Goal: Task Accomplishment & Management: Use online tool/utility

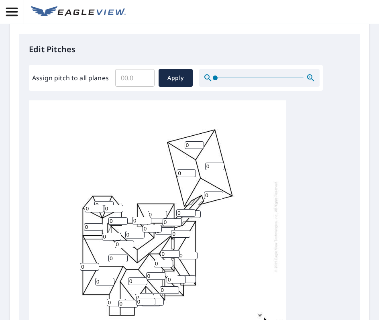
scroll to position [281, 0]
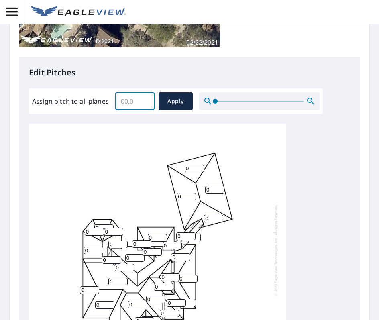
click at [122, 102] on input "Assign pitch to all planes" at bounding box center [134, 101] width 39 height 22
type input "9"
click at [177, 100] on span "Apply" at bounding box center [175, 101] width 21 height 10
type input "9"
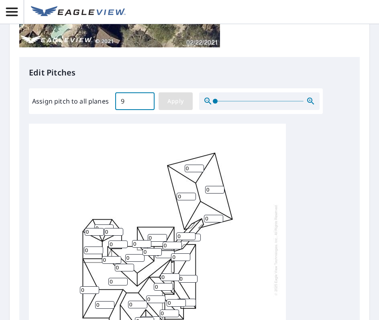
type input "9"
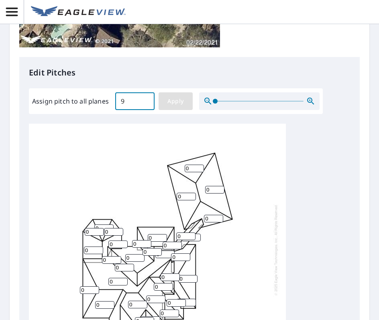
type input "9"
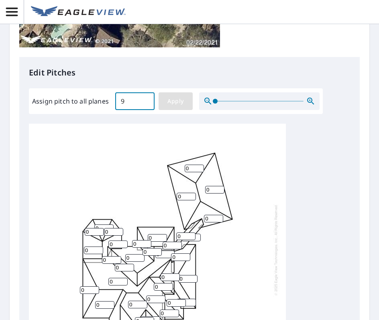
type input "9"
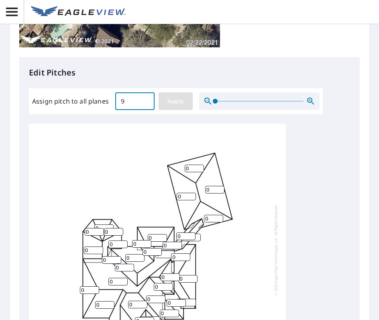
type input "9"
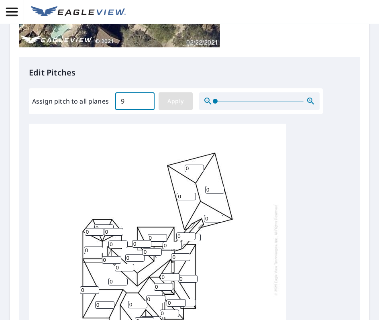
type input "9"
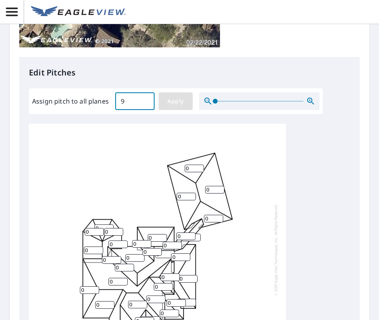
type input "9"
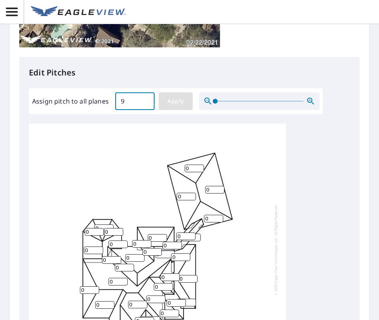
type input "9"
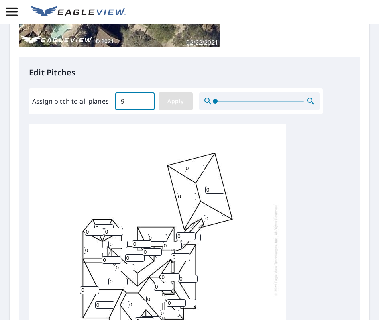
type input "9"
click at [126, 107] on input "9" at bounding box center [134, 101] width 39 height 22
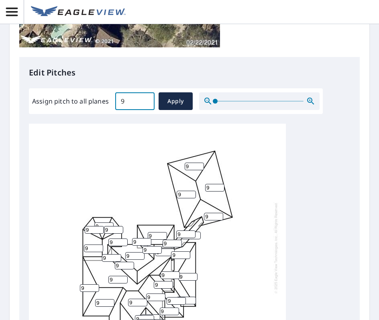
scroll to position [8, 0]
drag, startPoint x: 185, startPoint y: 160, endPoint x: 175, endPoint y: 161, distance: 9.6
click at [175, 161] on div "9 9 9 9 9 9 9 9 9 9 9 9 9 9 9 9 9 9 9 9 9 9 9 9 9 9 9 9 9 9 9 9 9 9 9 9 9 9" at bounding box center [157, 248] width 257 height 252
type input "6"
click at [192, 191] on input "8" at bounding box center [186, 195] width 19 height 8
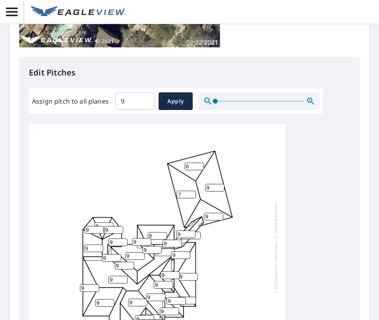
drag, startPoint x: 192, startPoint y: 189, endPoint x: 216, endPoint y: 185, distance: 24.0
click at [192, 191] on input "7" at bounding box center [186, 195] width 19 height 8
drag, startPoint x: 192, startPoint y: 189, endPoint x: 211, endPoint y: 187, distance: 19.4
type input "6"
click at [192, 191] on input "6" at bounding box center [186, 195] width 19 height 8
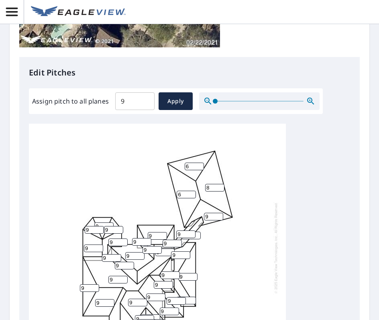
click at [221, 184] on input "8" at bounding box center [214, 188] width 19 height 8
click at [221, 184] on input "7" at bounding box center [214, 188] width 19 height 8
drag, startPoint x: 221, startPoint y: 183, endPoint x: 218, endPoint y: 186, distance: 4.6
type input "6"
click at [221, 184] on input "6" at bounding box center [214, 188] width 19 height 8
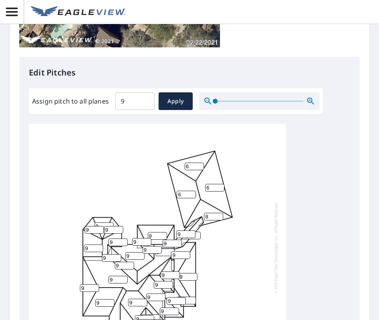
click at [219, 213] on input "8" at bounding box center [213, 217] width 19 height 8
click at [219, 213] on input "7" at bounding box center [213, 217] width 19 height 8
drag, startPoint x: 219, startPoint y: 211, endPoint x: 213, endPoint y: 214, distance: 6.9
type input "6"
click at [219, 213] on input "6" at bounding box center [213, 217] width 19 height 8
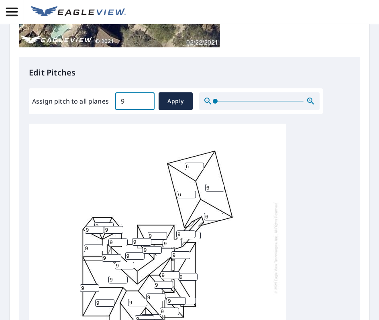
drag, startPoint x: 130, startPoint y: 104, endPoint x: 77, endPoint y: 101, distance: 53.1
click at [77, 101] on div "Assign pitch to all planes 9 ​ Apply" at bounding box center [176, 101] width 288 height 18
click at [167, 143] on div "9 6 6 9 9 9 9 9 6 9 9 6 9 9 9 9 9 9 9 9 9 9 9 9 9 9 9 9 9 9 9 9 9 9 9 9 9 9" at bounding box center [157, 248] width 257 height 252
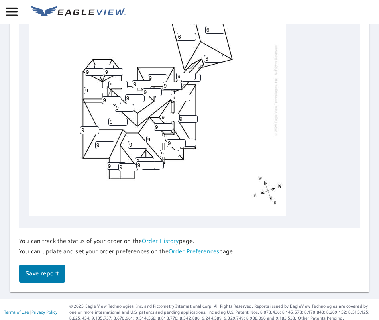
scroll to position [444, 0]
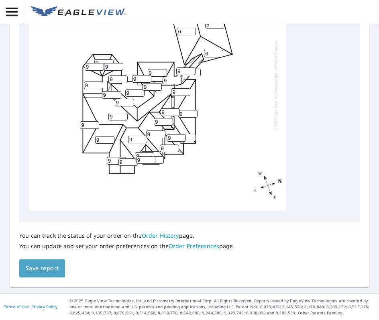
click at [47, 269] on span "Save report" at bounding box center [42, 268] width 33 height 10
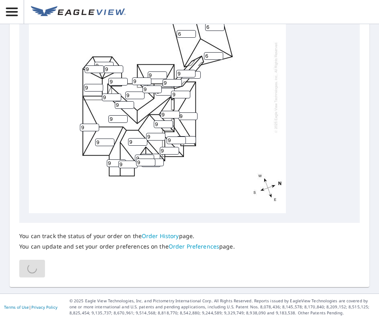
scroll to position [473, 0]
click at [39, 272] on span "Save report" at bounding box center [42, 269] width 33 height 10
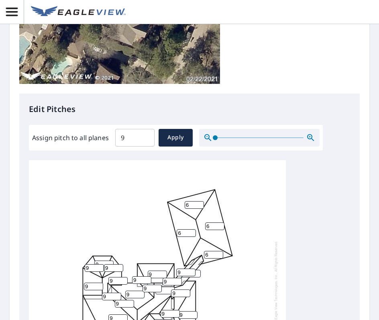
scroll to position [272, 0]
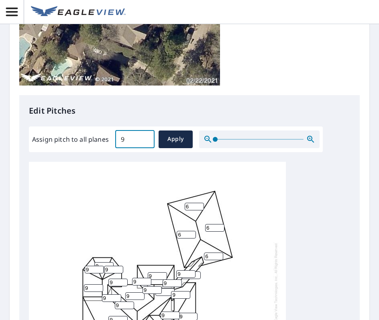
drag, startPoint x: 127, startPoint y: 145, endPoint x: 73, endPoint y: 151, distance: 54.6
click at [72, 151] on div "Assign pitch to all planes 9 ​ Apply" at bounding box center [176, 139] width 294 height 26
click at [73, 151] on div "Assign pitch to all planes ​ Apply" at bounding box center [176, 139] width 294 height 26
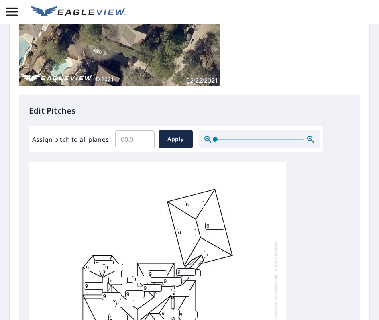
scroll to position [8, 0]
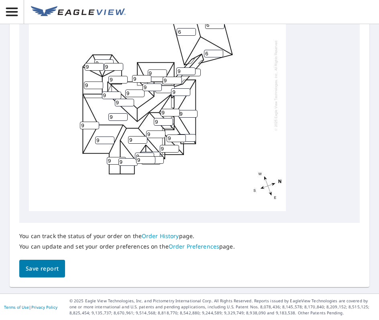
click at [51, 273] on button "Save report" at bounding box center [42, 269] width 46 height 18
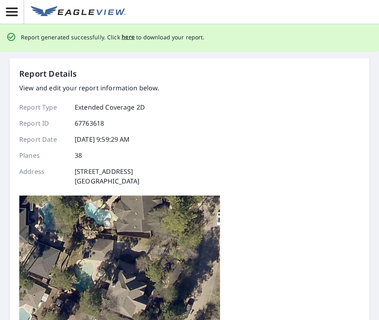
scroll to position [0, 0]
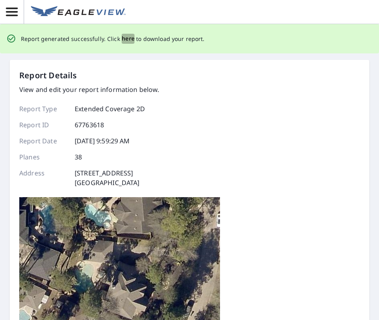
click at [127, 37] on span "here" at bounding box center [128, 39] width 13 height 10
